Goal: Task Accomplishment & Management: Complete application form

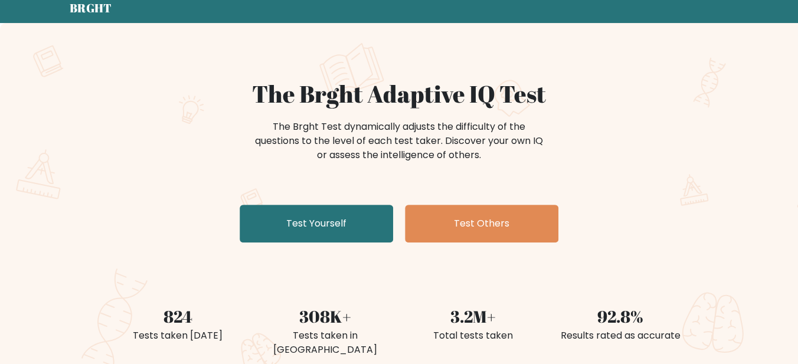
scroll to position [70, 0]
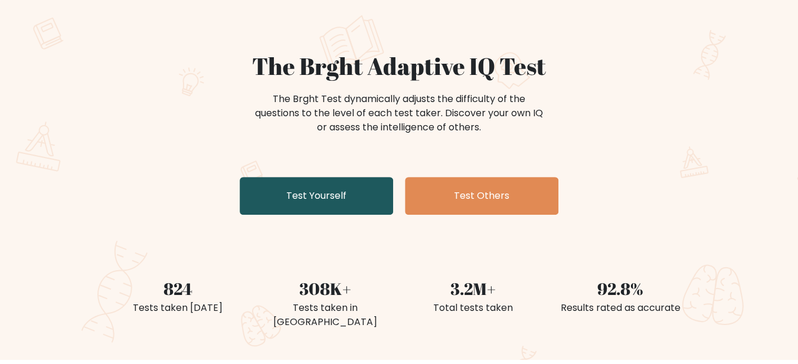
click at [318, 215] on link "Test Yourself" at bounding box center [316, 196] width 153 height 38
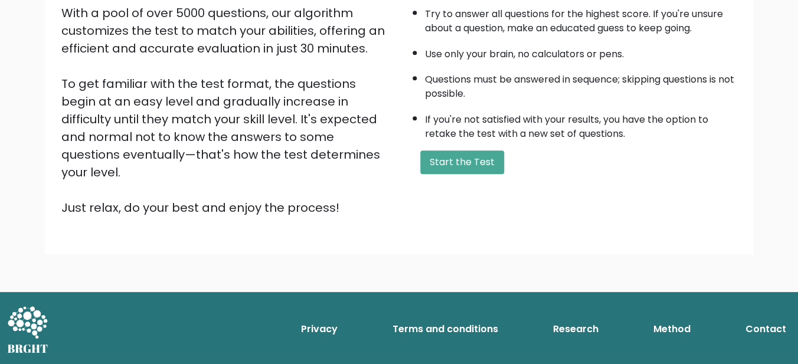
scroll to position [286, 0]
click at [502, 165] on button "Start the Test" at bounding box center [462, 163] width 84 height 24
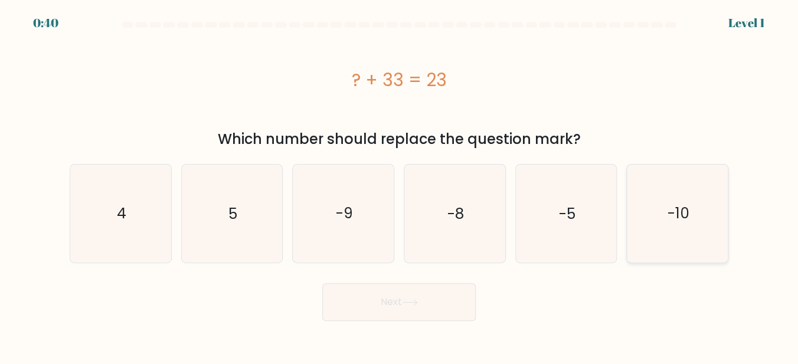
click at [674, 220] on text "-10" at bounding box center [679, 213] width 22 height 21
click at [400, 185] on input "f. -10" at bounding box center [399, 183] width 1 height 3
radio input "true"
click at [386, 302] on button "Next" at bounding box center [398, 302] width 153 height 38
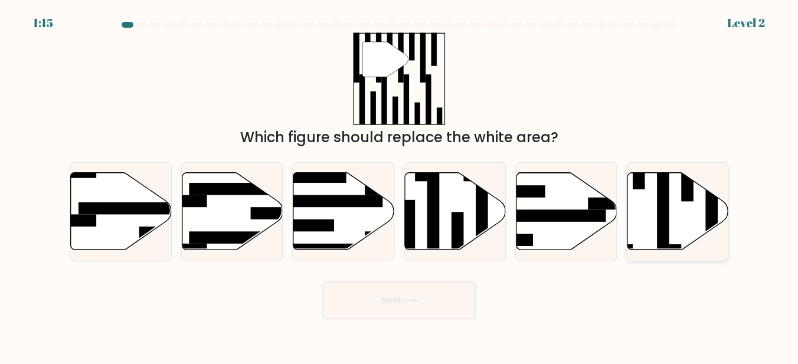
click at [678, 217] on icon at bounding box center [677, 211] width 101 height 77
click at [400, 185] on input "f." at bounding box center [399, 183] width 1 height 3
radio input "true"
click at [410, 296] on button "Next" at bounding box center [398, 301] width 153 height 38
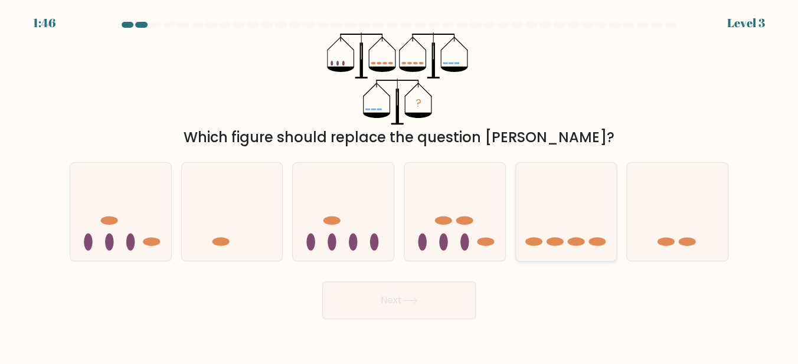
click at [580, 229] on icon at bounding box center [566, 211] width 101 height 83
click at [400, 185] on input "e." at bounding box center [399, 183] width 1 height 3
radio input "true"
click at [397, 304] on button "Next" at bounding box center [398, 301] width 153 height 38
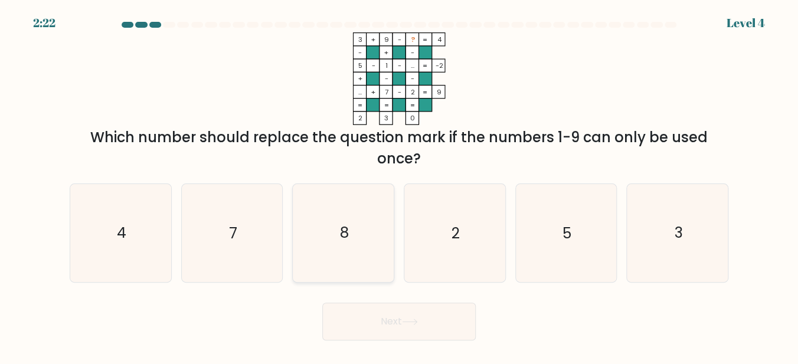
click at [333, 233] on icon "8" at bounding box center [344, 233] width 98 height 98
click at [399, 185] on input "c. 8" at bounding box center [399, 183] width 1 height 3
radio input "true"
click at [361, 330] on button "Next" at bounding box center [398, 322] width 153 height 38
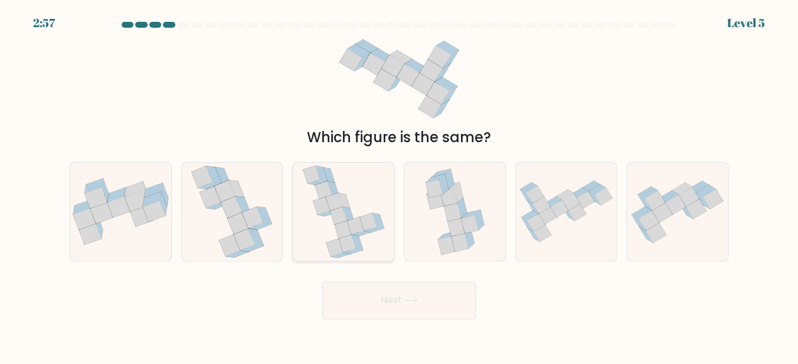
click at [331, 205] on icon at bounding box center [333, 202] width 17 height 18
click at [399, 185] on input "c." at bounding box center [399, 183] width 1 height 3
radio input "true"
click at [403, 309] on button "Next" at bounding box center [398, 301] width 153 height 38
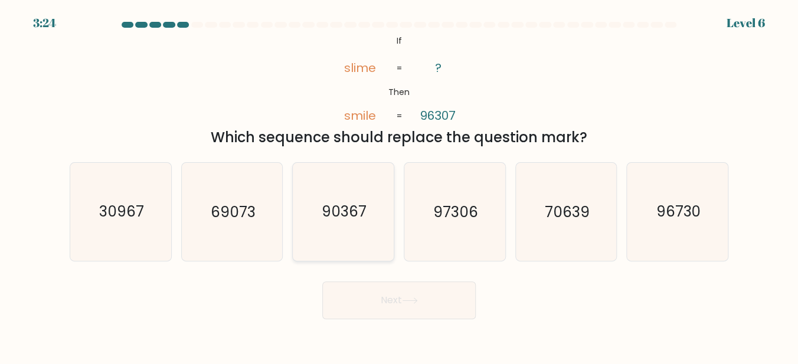
click at [362, 227] on icon "90367" at bounding box center [344, 212] width 98 height 98
click at [399, 185] on input "c. 90367" at bounding box center [399, 183] width 1 height 3
radio input "true"
click at [392, 311] on button "Next" at bounding box center [398, 301] width 153 height 38
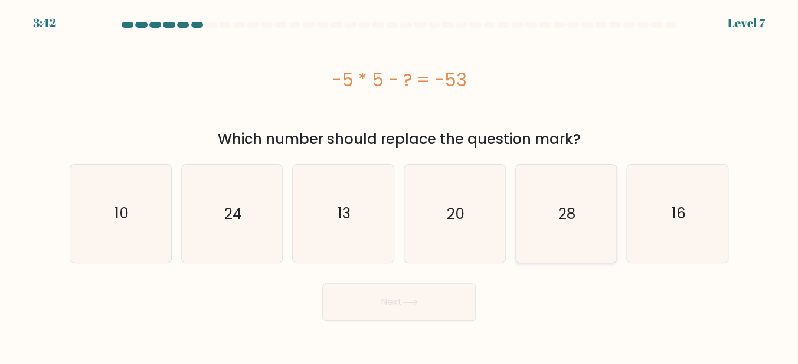
click at [579, 215] on icon "28" at bounding box center [566, 214] width 98 height 98
click at [400, 185] on input "e. 28" at bounding box center [399, 183] width 1 height 3
radio input "true"
click at [366, 303] on button "Next" at bounding box center [398, 302] width 153 height 38
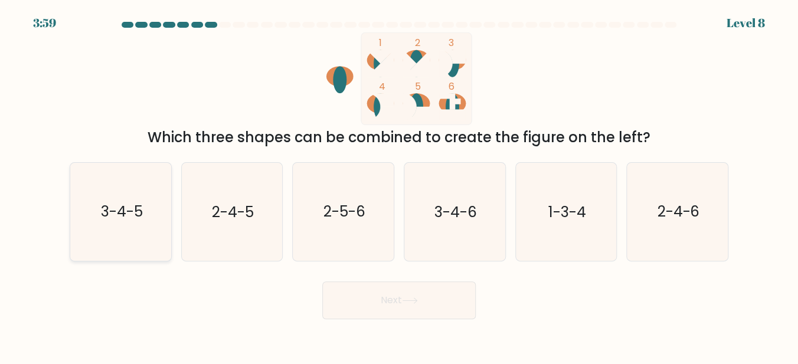
click at [113, 223] on icon "3-4-5" at bounding box center [121, 212] width 98 height 98
click at [399, 185] on input "a. 3-4-5" at bounding box center [399, 183] width 1 height 3
radio input "true"
click at [449, 314] on button "Next" at bounding box center [398, 301] width 153 height 38
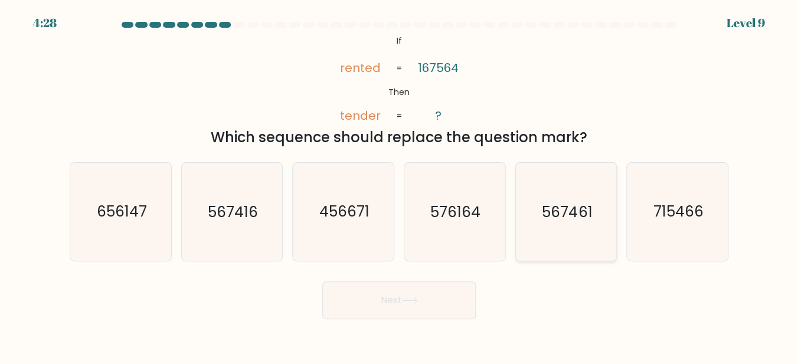
click at [572, 227] on icon "567461" at bounding box center [566, 212] width 98 height 98
click at [400, 185] on input "e. 567461" at bounding box center [399, 183] width 1 height 3
radio input "true"
click at [403, 319] on button "Next" at bounding box center [398, 301] width 153 height 38
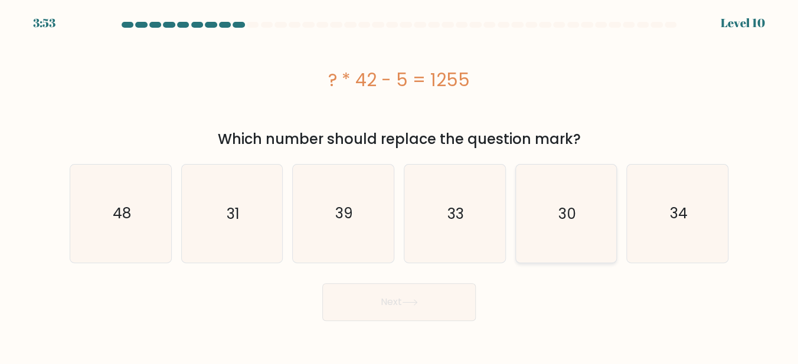
click at [555, 220] on icon "30" at bounding box center [566, 214] width 98 height 98
click at [400, 185] on input "e. 30" at bounding box center [399, 183] width 1 height 3
radio input "true"
click at [364, 308] on button "Next" at bounding box center [398, 302] width 153 height 38
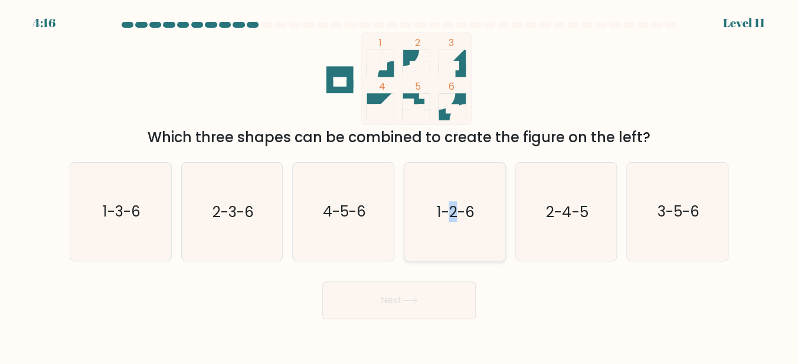
click at [454, 236] on icon "1-2-6" at bounding box center [455, 212] width 98 height 98
click at [424, 303] on button "Next" at bounding box center [398, 301] width 153 height 38
click at [436, 246] on icon "1-2-6" at bounding box center [455, 212] width 98 height 98
click at [400, 185] on input "d. 1-2-6" at bounding box center [399, 183] width 1 height 3
radio input "true"
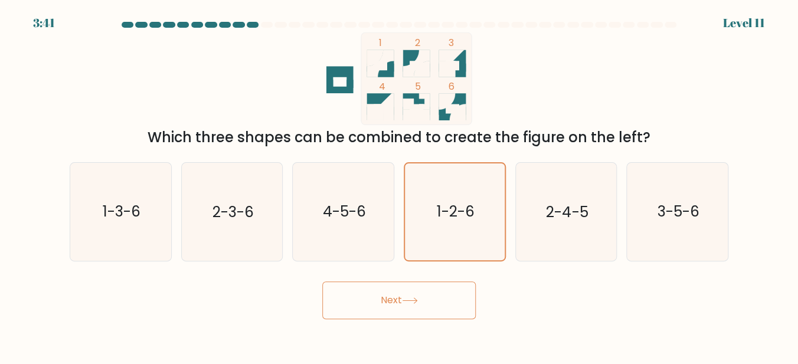
click at [390, 315] on button "Next" at bounding box center [398, 301] width 153 height 38
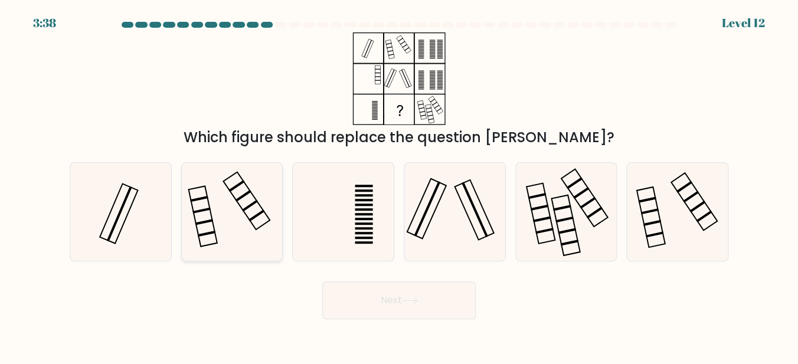
click at [221, 213] on icon at bounding box center [232, 212] width 98 height 98
click at [399, 185] on input "b." at bounding box center [399, 183] width 1 height 3
radio input "true"
click at [426, 226] on icon at bounding box center [455, 212] width 98 height 98
click at [400, 185] on input "d." at bounding box center [399, 183] width 1 height 3
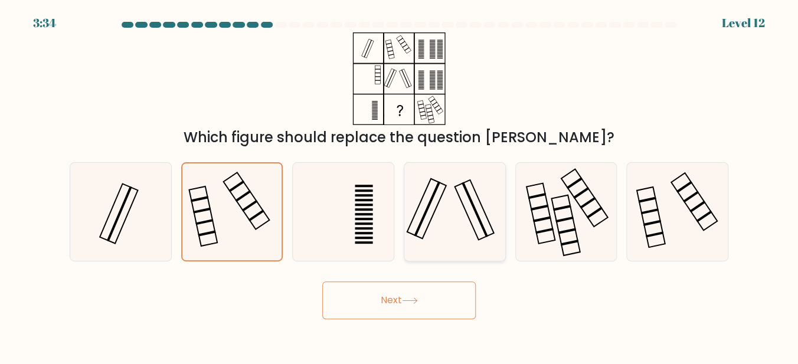
radio input "true"
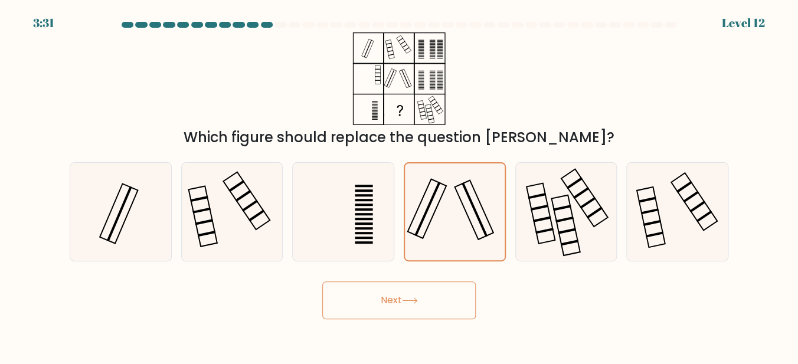
click at [404, 306] on button "Next" at bounding box center [398, 301] width 153 height 38
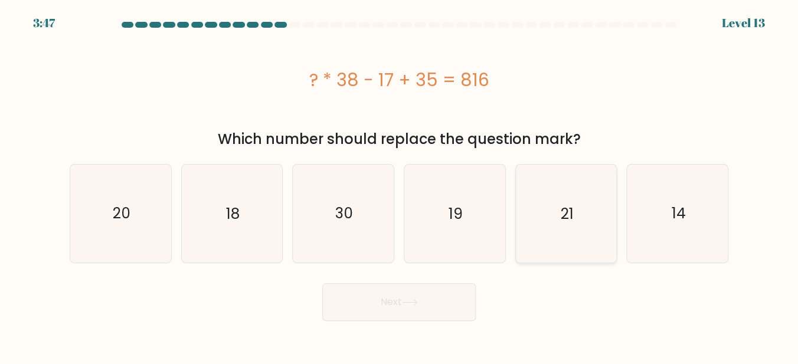
click at [572, 195] on icon "21" at bounding box center [566, 214] width 98 height 98
click at [400, 185] on input "e. 21" at bounding box center [399, 183] width 1 height 3
radio input "true"
click at [463, 303] on button "Next" at bounding box center [398, 302] width 153 height 38
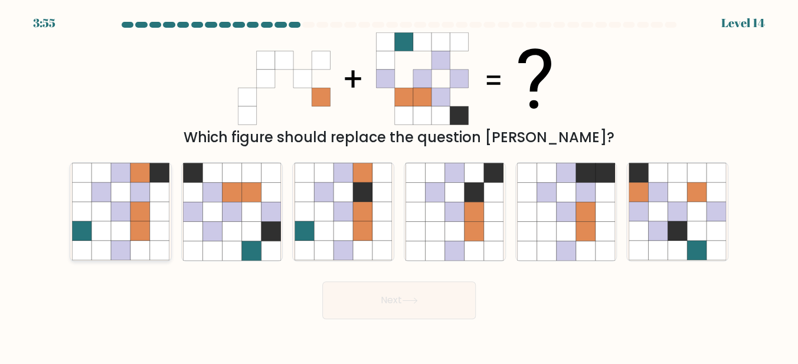
click at [146, 221] on icon at bounding box center [139, 211] width 19 height 19
click at [399, 185] on input "a." at bounding box center [399, 183] width 1 height 3
radio input "true"
click at [361, 301] on button "Next" at bounding box center [398, 301] width 153 height 38
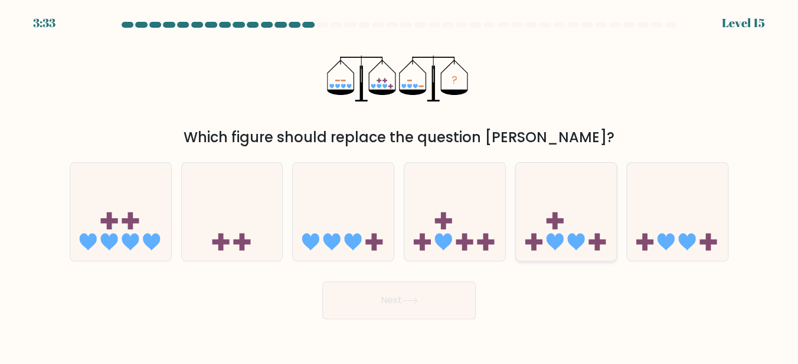
click at [567, 252] on icon at bounding box center [566, 211] width 101 height 83
click at [400, 185] on input "e." at bounding box center [399, 183] width 1 height 3
radio input "true"
click at [380, 303] on button "Next" at bounding box center [398, 301] width 153 height 38
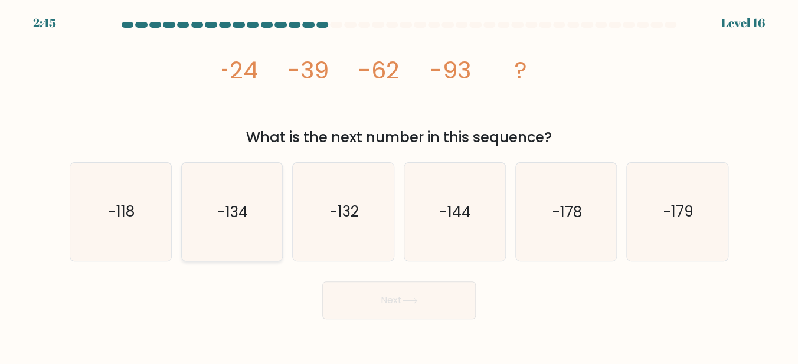
click at [219, 225] on icon "-134" at bounding box center [232, 212] width 98 height 98
click at [399, 185] on input "b. -134" at bounding box center [399, 183] width 1 height 3
radio input "true"
click at [418, 303] on icon at bounding box center [410, 301] width 16 height 6
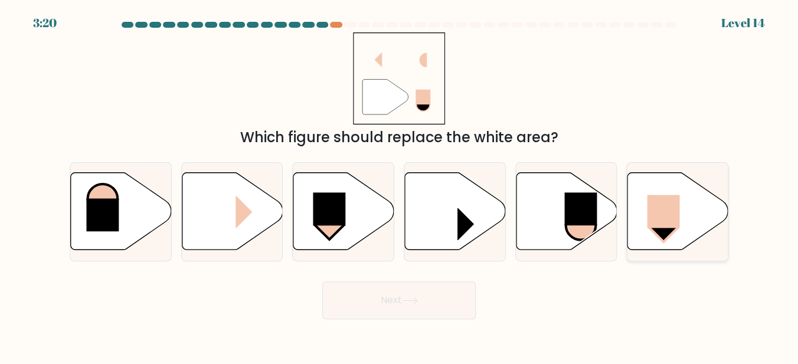
click at [676, 236] on icon at bounding box center [677, 211] width 101 height 77
click at [400, 185] on input "f." at bounding box center [399, 183] width 1 height 3
radio input "true"
click at [406, 309] on button "Next" at bounding box center [398, 301] width 153 height 38
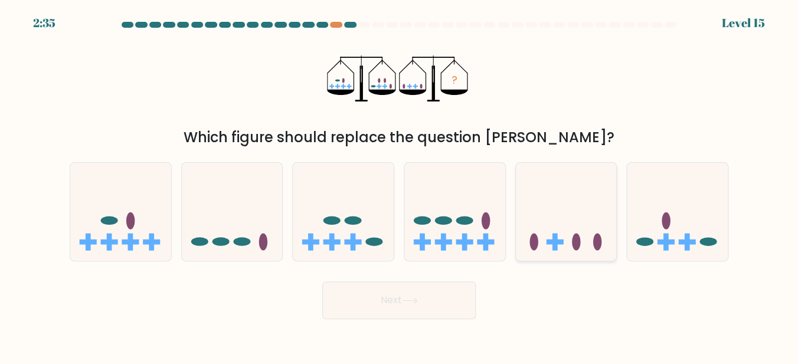
click at [567, 251] on icon at bounding box center [566, 211] width 101 height 83
click at [400, 185] on input "e." at bounding box center [399, 183] width 1 height 3
radio input "true"
click at [415, 304] on icon at bounding box center [410, 301] width 16 height 6
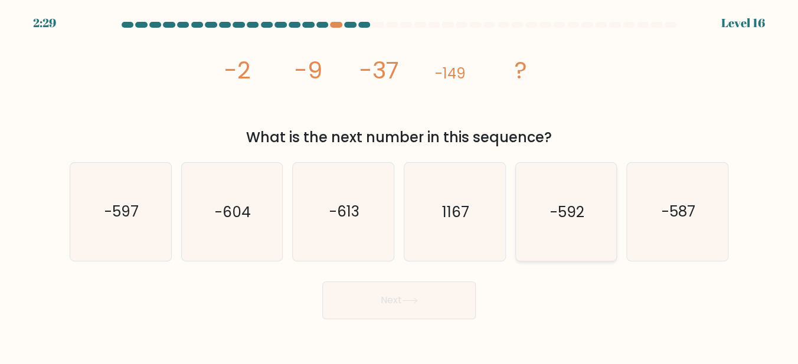
click at [553, 208] on text "-592" at bounding box center [567, 211] width 34 height 21
click at [400, 185] on input "e. -592" at bounding box center [399, 183] width 1 height 3
radio input "true"
click at [409, 298] on button "Next" at bounding box center [398, 301] width 153 height 38
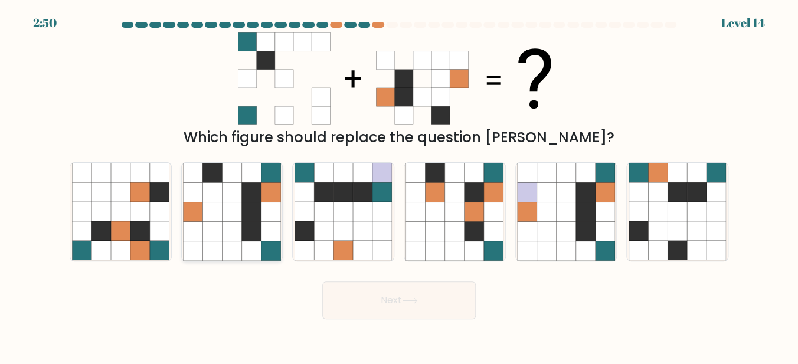
click at [249, 213] on icon at bounding box center [250, 211] width 19 height 19
click at [399, 185] on input "b." at bounding box center [399, 183] width 1 height 3
radio input "true"
click at [369, 310] on button "Next" at bounding box center [398, 301] width 153 height 38
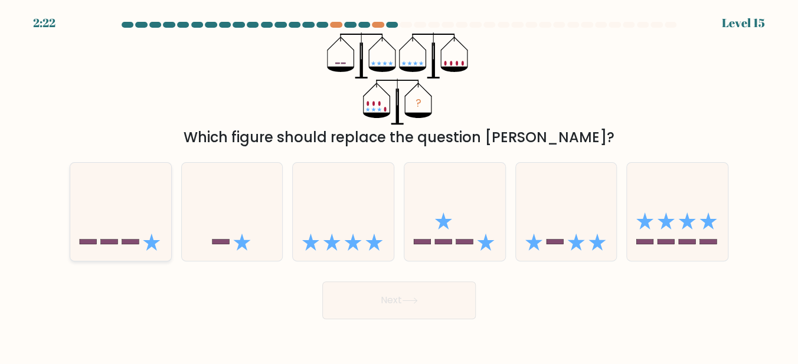
click at [137, 247] on icon at bounding box center [120, 211] width 101 height 83
click at [399, 185] on input "a." at bounding box center [399, 183] width 1 height 3
radio input "true"
click at [411, 302] on button "Next" at bounding box center [398, 301] width 153 height 38
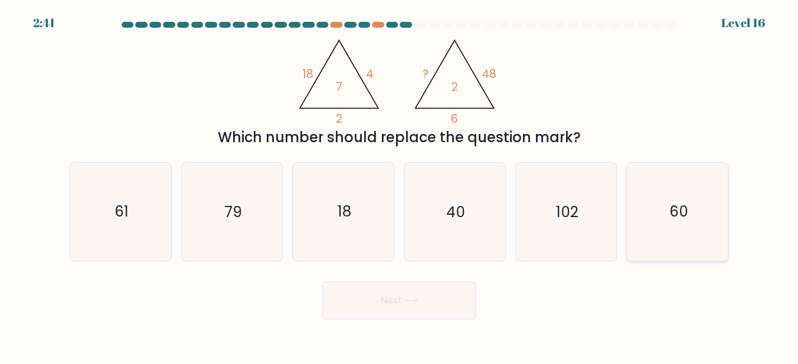
click at [721, 229] on icon "60" at bounding box center [678, 212] width 98 height 98
click at [400, 185] on input "f. 60" at bounding box center [399, 183] width 1 height 3
radio input "true"
click at [384, 297] on button "Next" at bounding box center [398, 301] width 153 height 38
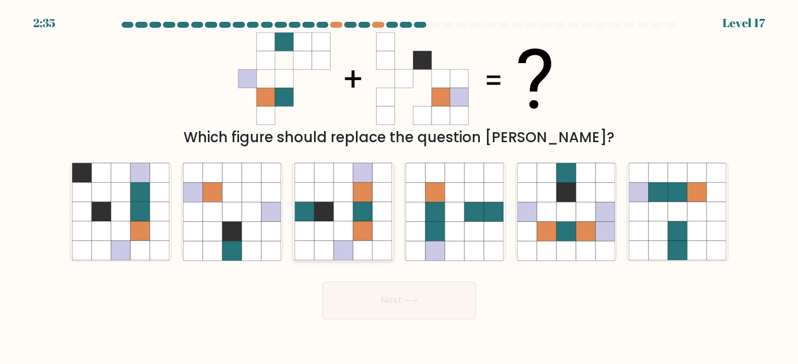
click at [359, 215] on icon at bounding box center [362, 211] width 19 height 19
click at [399, 185] on input "c." at bounding box center [399, 183] width 1 height 3
radio input "true"
click at [384, 305] on button "Next" at bounding box center [398, 301] width 153 height 38
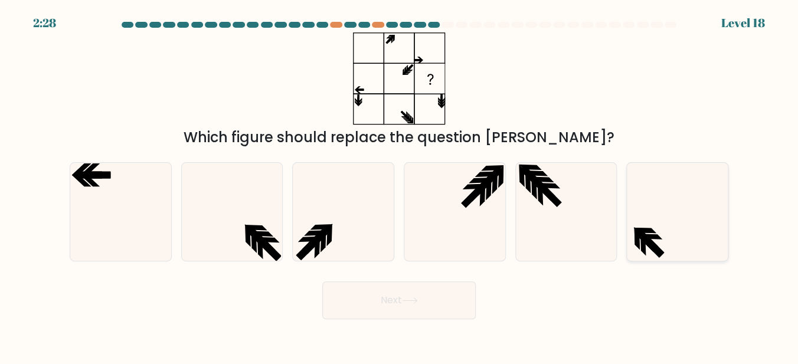
click at [701, 245] on icon at bounding box center [678, 212] width 98 height 98
click at [400, 185] on input "f." at bounding box center [399, 183] width 1 height 3
radio input "true"
click at [391, 303] on button "Next" at bounding box center [398, 301] width 153 height 38
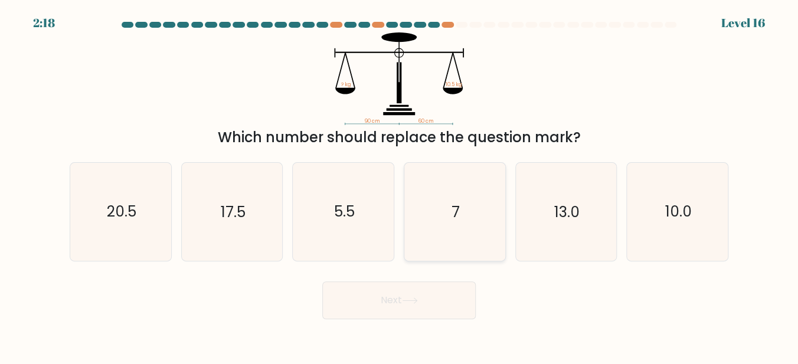
click at [448, 208] on icon "7" at bounding box center [455, 212] width 98 height 98
click at [400, 185] on input "d. 7" at bounding box center [399, 183] width 1 height 3
radio input "true"
click at [405, 298] on button "Next" at bounding box center [398, 301] width 153 height 38
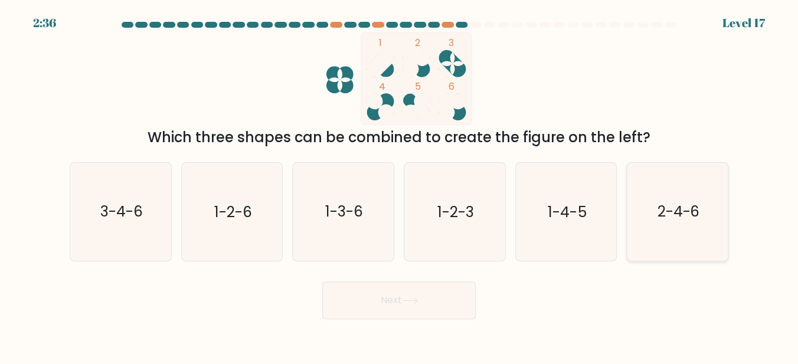
click at [672, 220] on text "2-4-6" at bounding box center [678, 211] width 43 height 21
click at [400, 185] on input "f. 2-4-6" at bounding box center [399, 183] width 1 height 3
radio input "true"
click at [384, 312] on button "Next" at bounding box center [398, 301] width 153 height 38
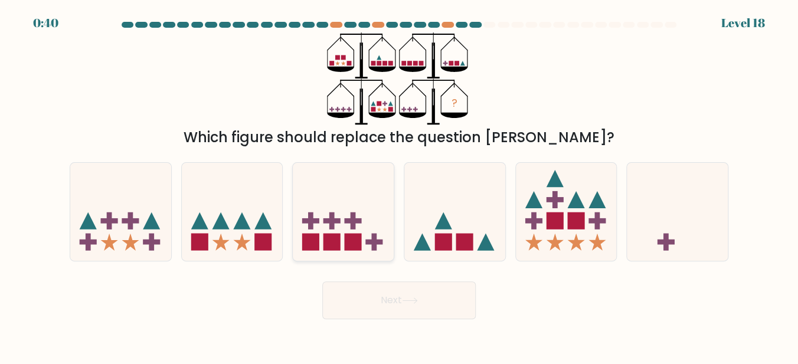
click at [342, 237] on icon at bounding box center [343, 211] width 101 height 83
click at [399, 185] on input "c." at bounding box center [399, 183] width 1 height 3
radio input "true"
click at [405, 309] on button "Next" at bounding box center [398, 301] width 153 height 38
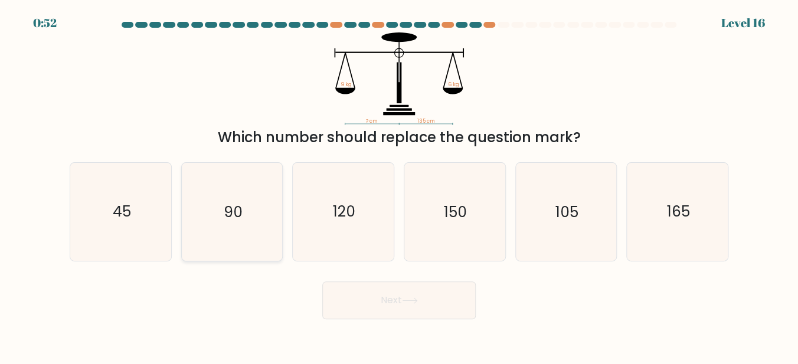
click at [253, 221] on icon "90" at bounding box center [232, 212] width 98 height 98
click at [399, 185] on input "b. 90" at bounding box center [399, 183] width 1 height 3
radio input "true"
click at [398, 316] on button "Next" at bounding box center [398, 301] width 153 height 38
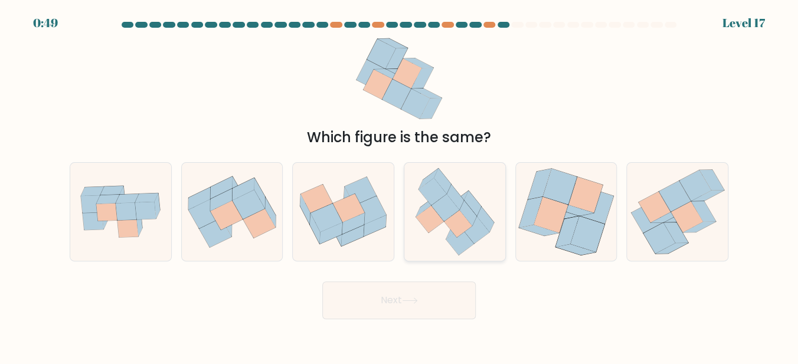
click at [463, 211] on icon at bounding box center [467, 213] width 17 height 25
click at [400, 185] on input "d." at bounding box center [399, 183] width 1 height 3
radio input "true"
click at [402, 299] on button "Next" at bounding box center [398, 301] width 153 height 38
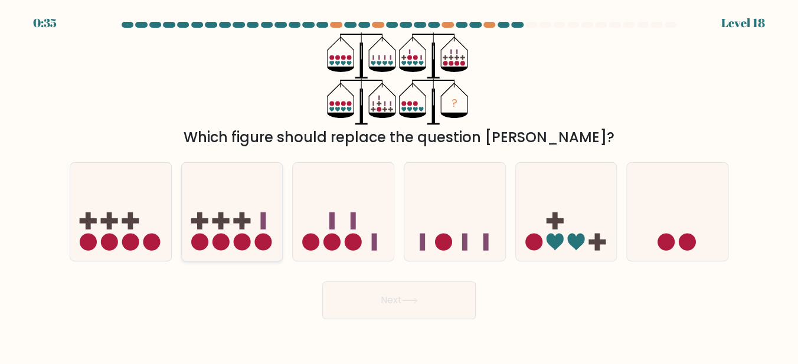
click at [256, 223] on icon at bounding box center [232, 211] width 101 height 83
click at [399, 185] on input "b." at bounding box center [399, 183] width 1 height 3
radio input "true"
click at [400, 305] on button "Next" at bounding box center [398, 301] width 153 height 38
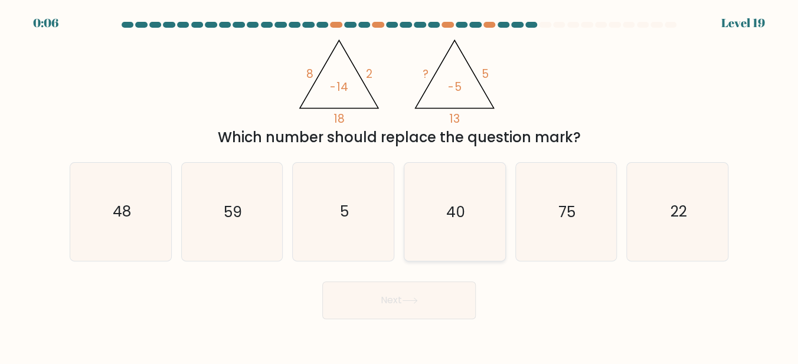
click at [471, 227] on icon "40" at bounding box center [455, 212] width 98 height 98
click at [400, 185] on input "d. 40" at bounding box center [399, 183] width 1 height 3
radio input "true"
click at [418, 304] on icon at bounding box center [410, 301] width 16 height 6
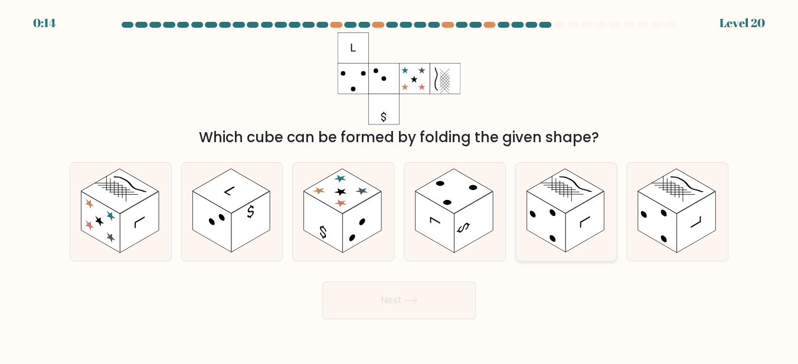
click at [541, 225] on rect at bounding box center [546, 221] width 39 height 61
click at [400, 185] on input "e." at bounding box center [399, 183] width 1 height 3
radio input "true"
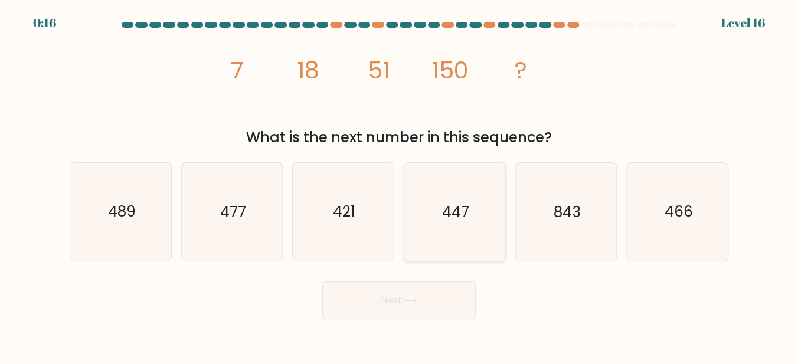
click at [452, 215] on text "447" at bounding box center [455, 211] width 27 height 21
click at [400, 185] on input "d. 447" at bounding box center [399, 183] width 1 height 3
radio input "true"
click at [431, 312] on button "Next" at bounding box center [398, 301] width 153 height 38
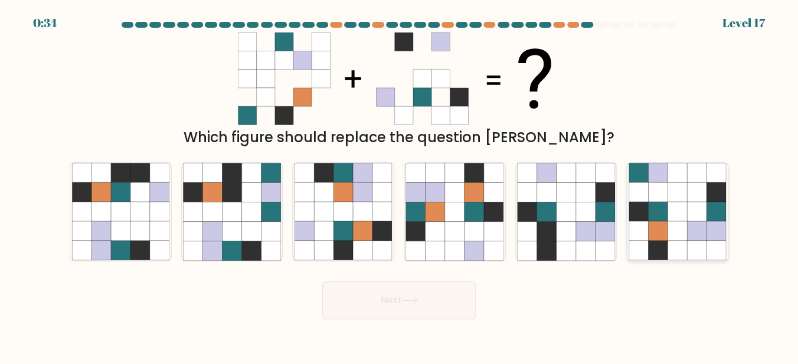
click at [692, 230] on icon at bounding box center [696, 230] width 19 height 19
click at [400, 185] on input "f." at bounding box center [399, 183] width 1 height 3
radio input "true"
click at [399, 303] on button "Next" at bounding box center [398, 301] width 153 height 38
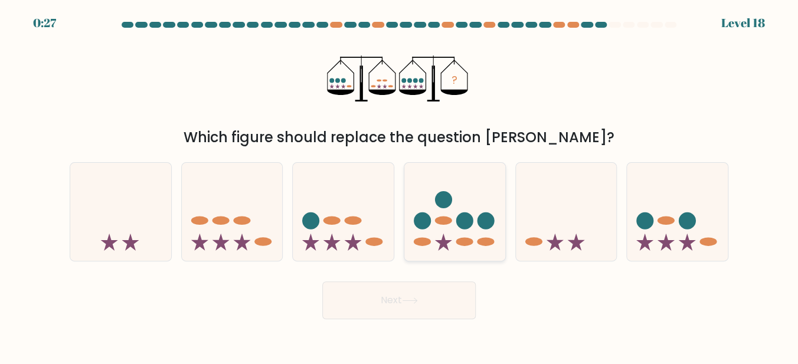
click at [459, 240] on icon at bounding box center [454, 211] width 101 height 83
click at [400, 185] on input "d." at bounding box center [399, 183] width 1 height 3
radio input "true"
click at [408, 309] on button "Next" at bounding box center [398, 301] width 153 height 38
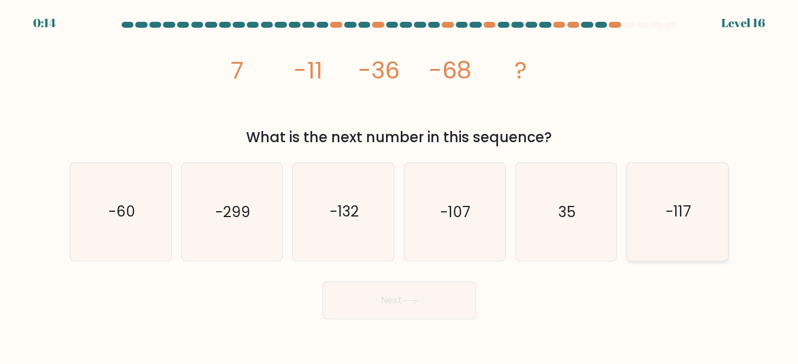
click at [679, 189] on icon "-117" at bounding box center [678, 212] width 98 height 98
click at [400, 185] on input "f. -117" at bounding box center [399, 183] width 1 height 3
radio input "true"
click at [394, 292] on button "Next" at bounding box center [398, 301] width 153 height 38
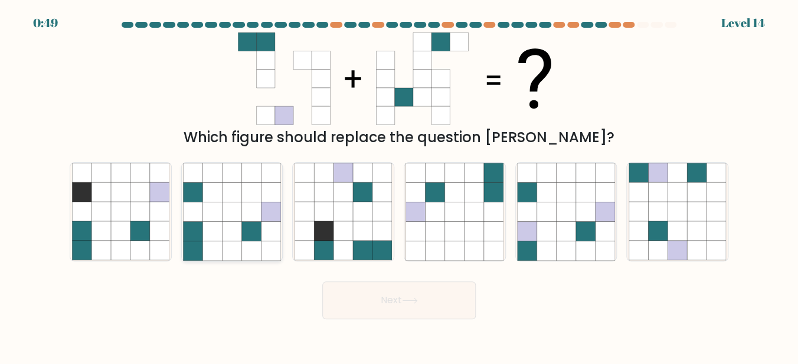
click at [226, 225] on icon at bounding box center [231, 230] width 19 height 19
click at [399, 185] on input "b." at bounding box center [399, 183] width 1 height 3
radio input "true"
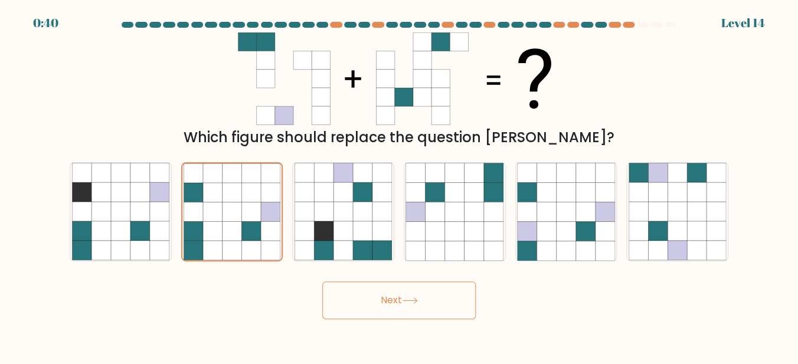
click at [383, 309] on button "Next" at bounding box center [398, 301] width 153 height 38
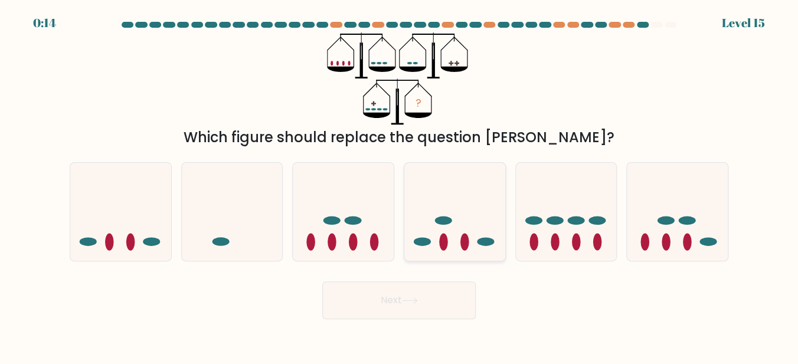
click at [444, 244] on ellipse at bounding box center [443, 242] width 9 height 17
click at [400, 185] on input "d." at bounding box center [399, 183] width 1 height 3
radio input "true"
click at [407, 314] on button "Next" at bounding box center [398, 301] width 153 height 38
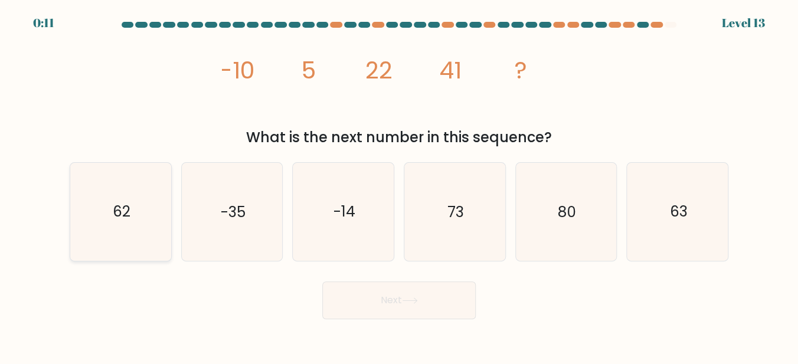
click at [90, 217] on icon "62" at bounding box center [121, 212] width 98 height 98
click at [399, 185] on input "a. 62" at bounding box center [399, 183] width 1 height 3
radio input "true"
click at [421, 319] on button "Next" at bounding box center [398, 301] width 153 height 38
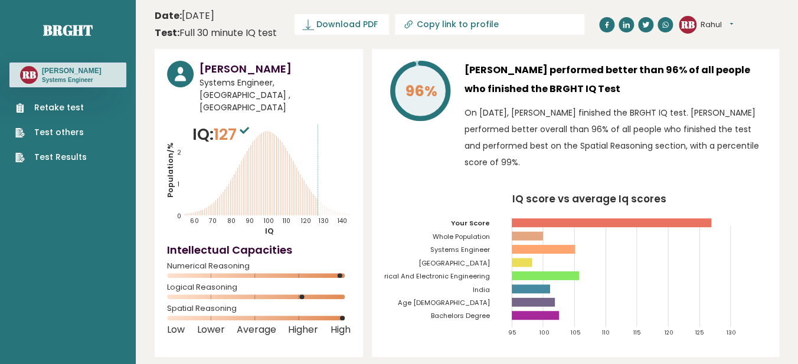
click at [66, 164] on link "Test Results" at bounding box center [50, 157] width 71 height 12
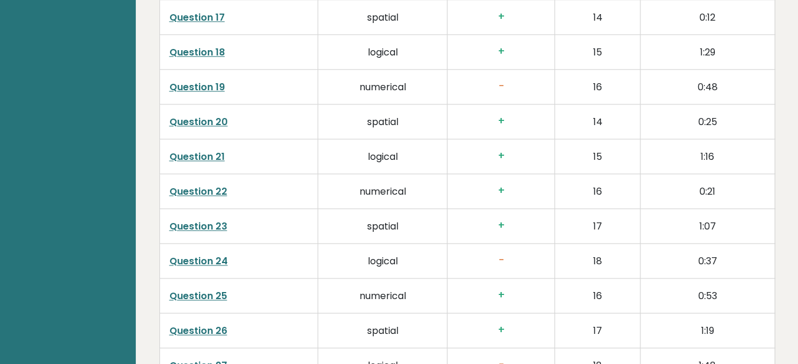
scroll to position [2244, 0]
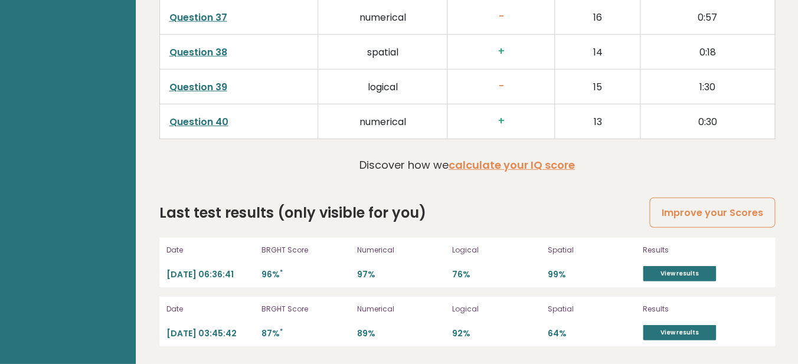
scroll to position [3039, 0]
click at [223, 94] on link "Question 39" at bounding box center [198, 87] width 58 height 14
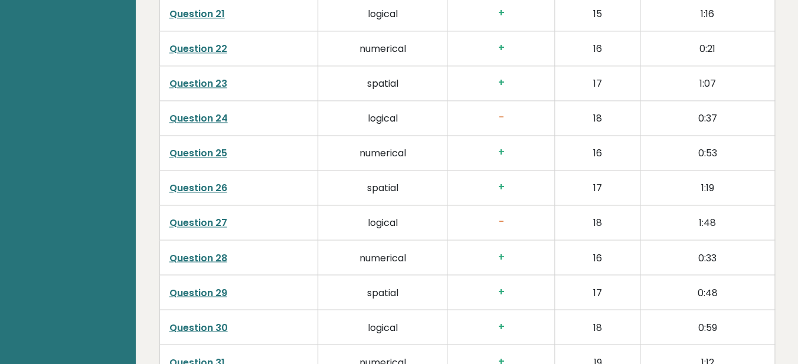
scroll to position [2250, 0]
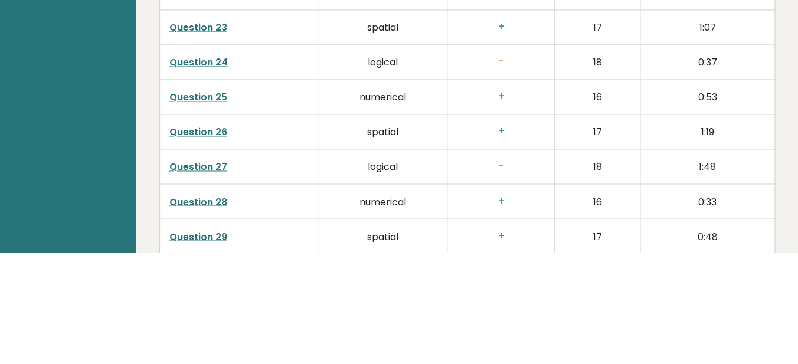
scroll to position [2361, 0]
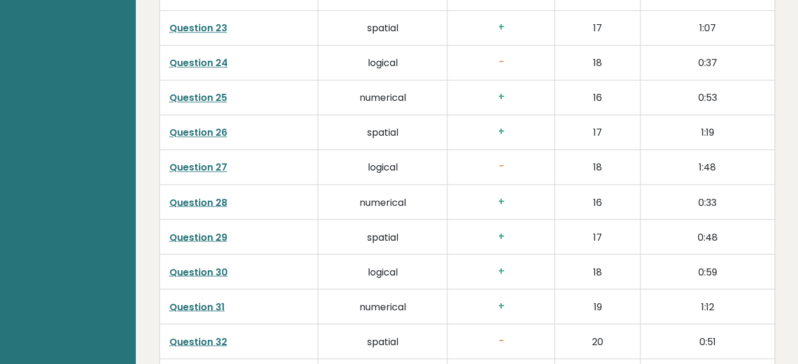
click at [200, 70] on link "Question 24" at bounding box center [198, 63] width 58 height 14
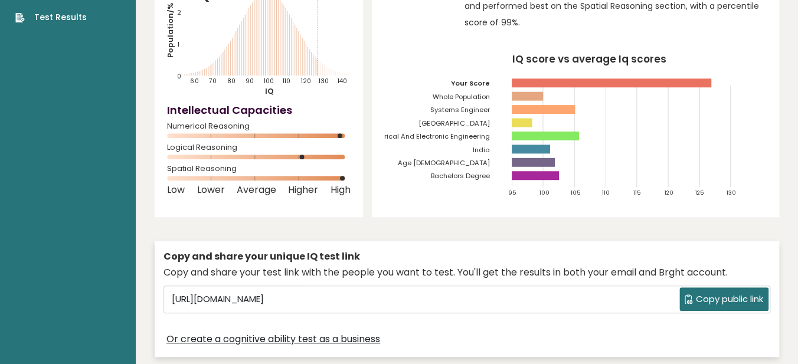
scroll to position [0, 0]
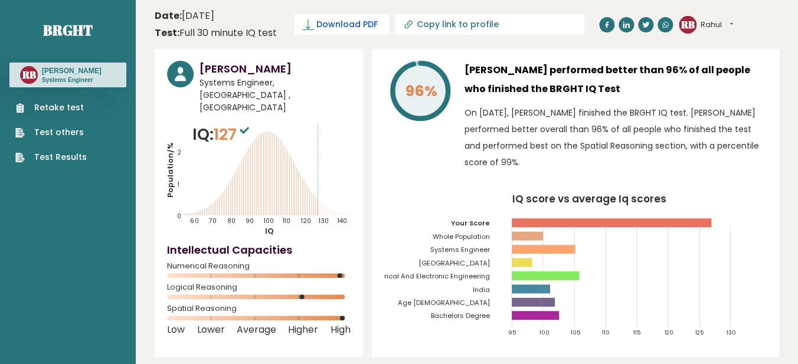
click at [378, 24] on span "Download PDF" at bounding box center [346, 24] width 61 height 12
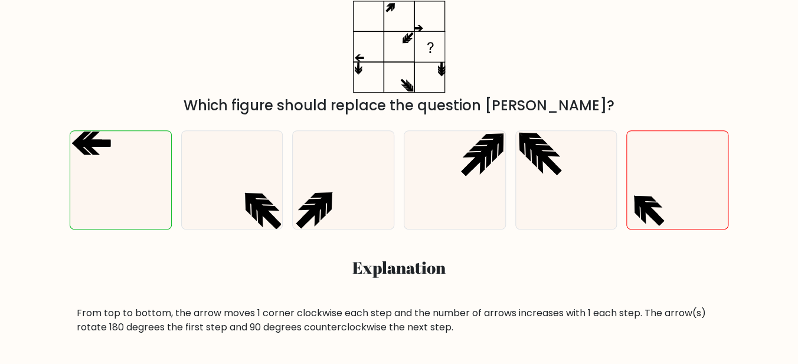
scroll to position [210, 0]
